Goal: Task Accomplishment & Management: Use online tool/utility

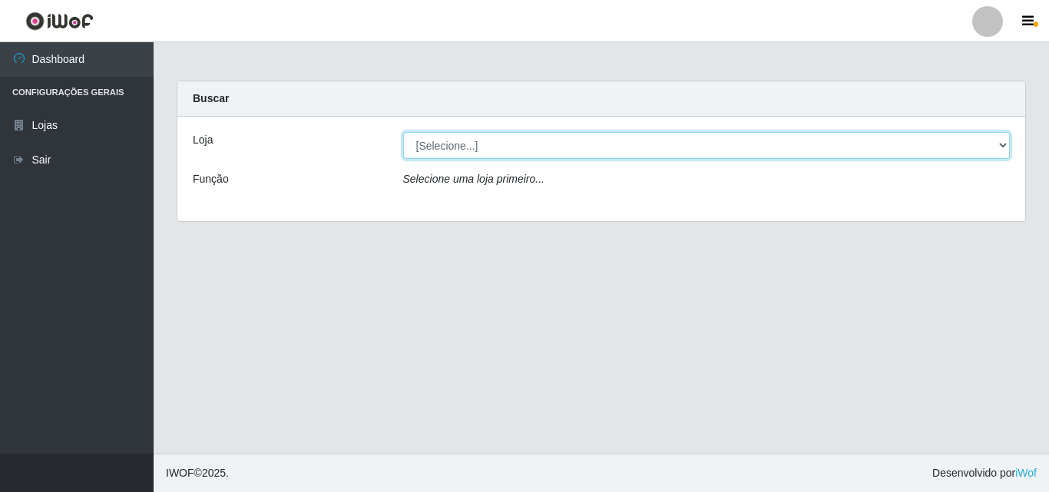
click at [1004, 147] on select "[Selecione...] Iskisita Atakado - Centro de Distribuição" at bounding box center [706, 145] width 607 height 27
select select "425"
click at [403, 132] on select "[Selecione...] Iskisita Atakado - Centro de Distribuição" at bounding box center [706, 145] width 607 height 27
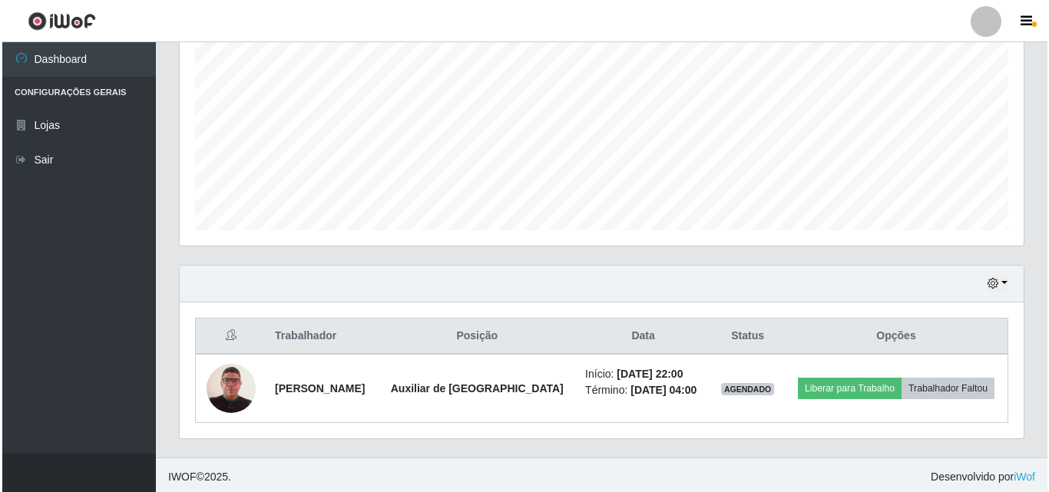
scroll to position [323, 0]
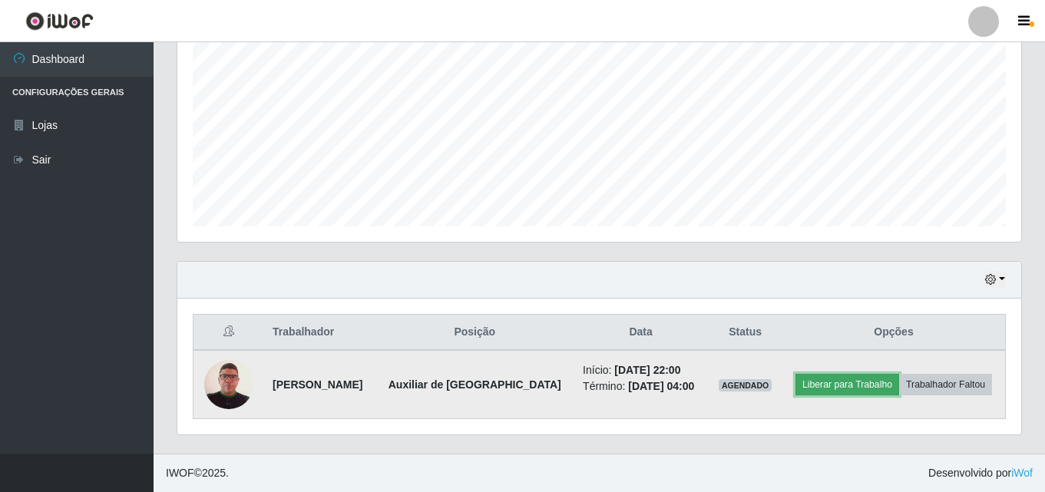
click at [852, 382] on button "Liberar para Trabalho" at bounding box center [848, 385] width 104 height 22
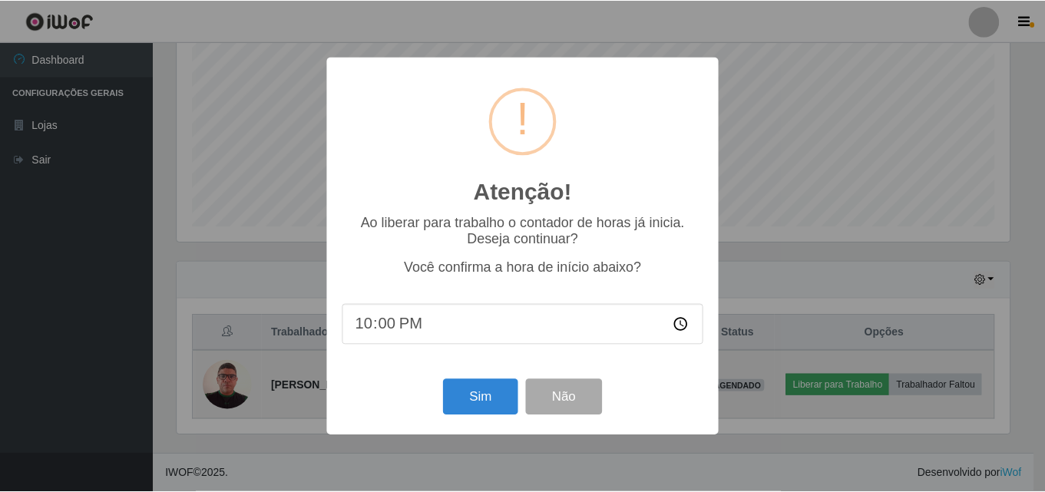
scroll to position [319, 836]
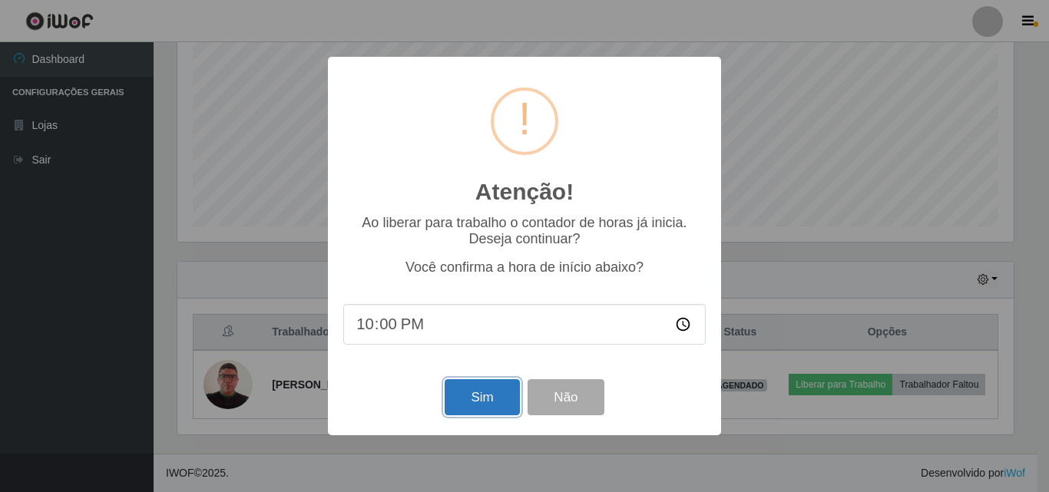
click at [495, 394] on button "Sim" at bounding box center [482, 397] width 74 height 36
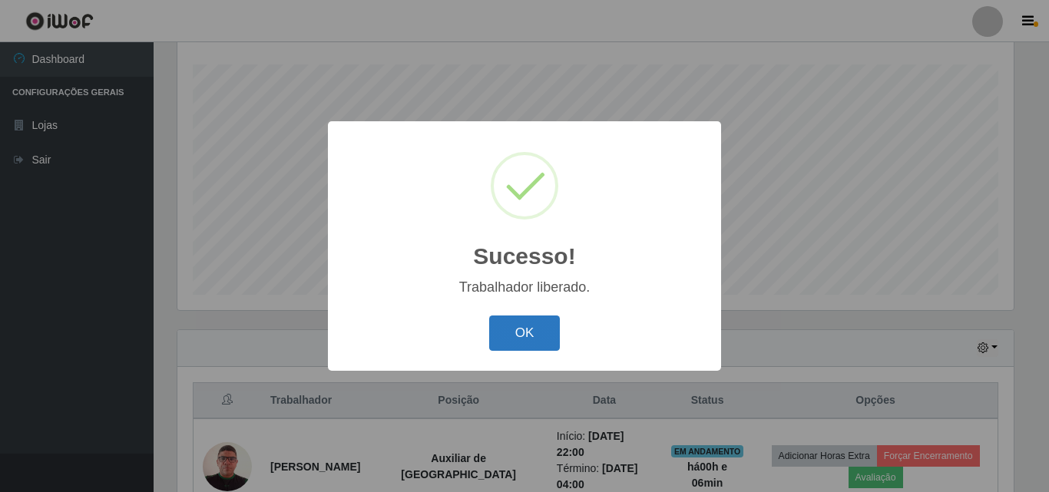
click at [507, 330] on button "OK" at bounding box center [524, 334] width 71 height 36
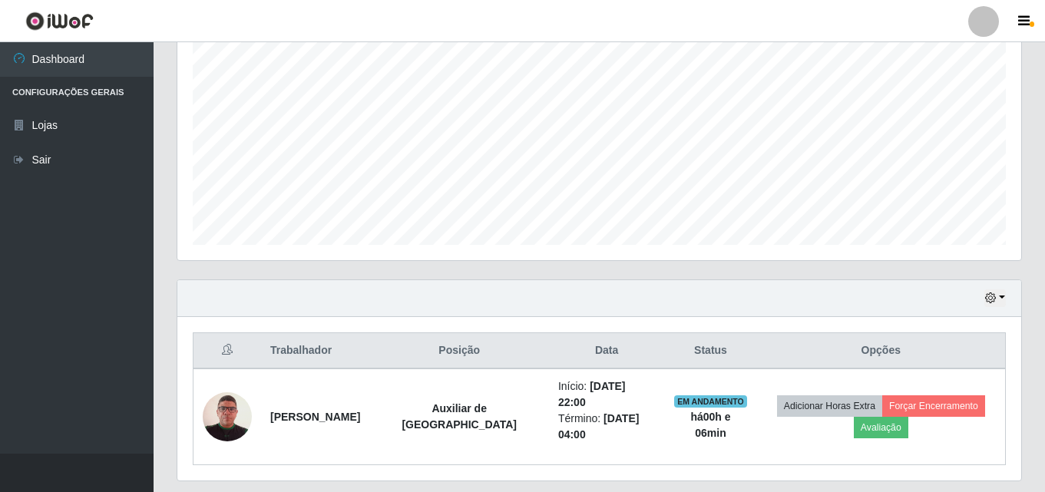
scroll to position [331, 0]
